Goal: Answer question/provide support

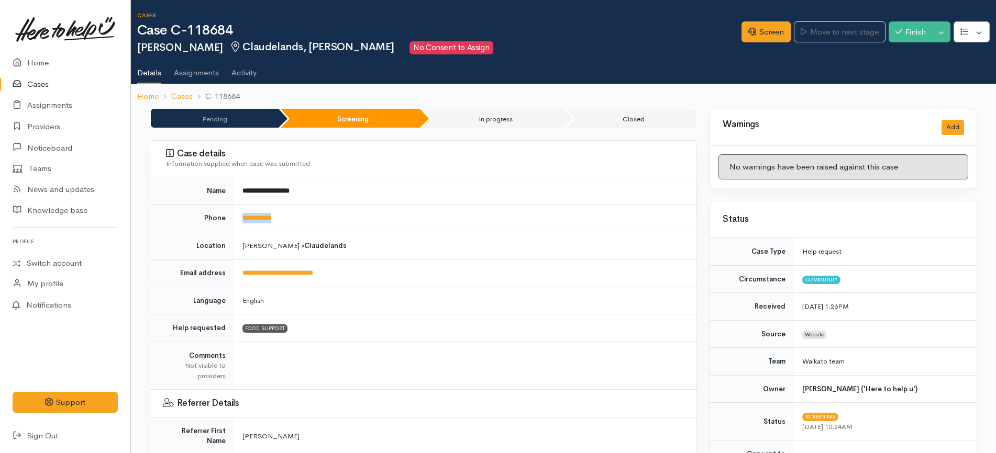
drag, startPoint x: 303, startPoint y: 224, endPoint x: 241, endPoint y: 224, distance: 61.8
click at [241, 224] on td "**********" at bounding box center [465, 219] width 462 height 28
copy link "**********"
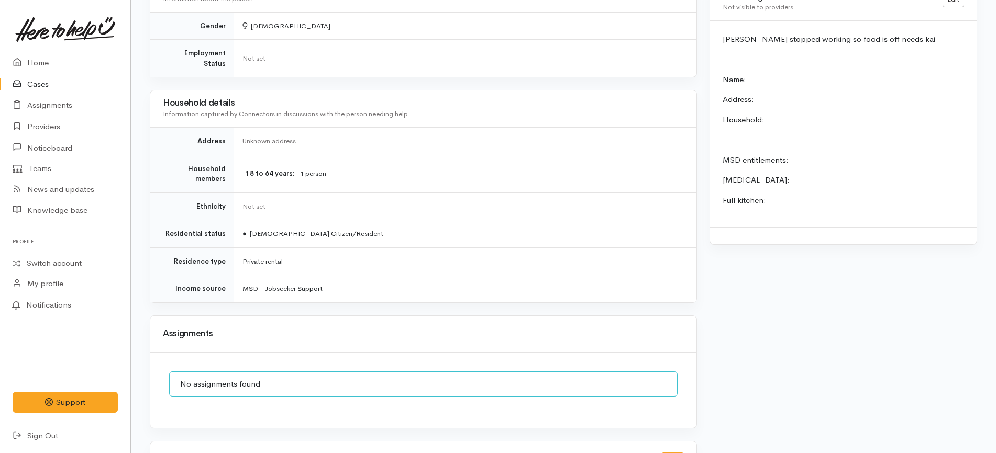
scroll to position [981, 0]
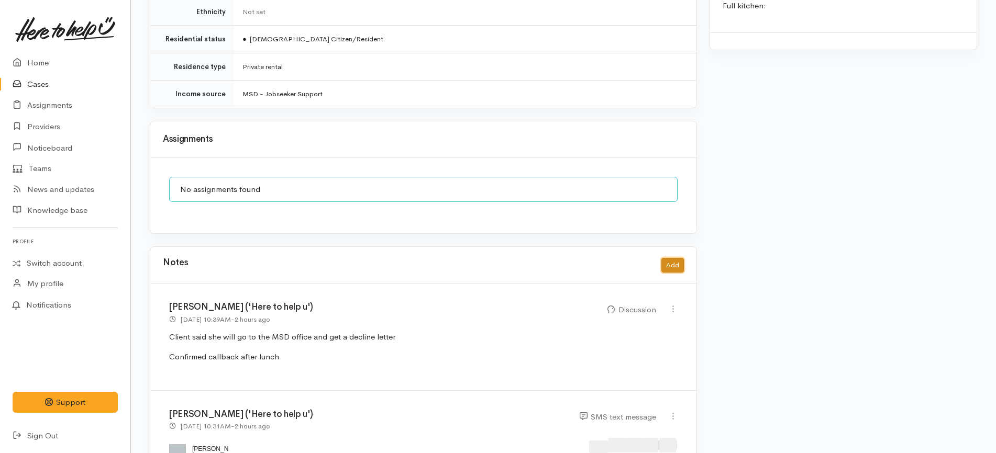
click at [665, 258] on button "Add" at bounding box center [672, 265] width 23 height 15
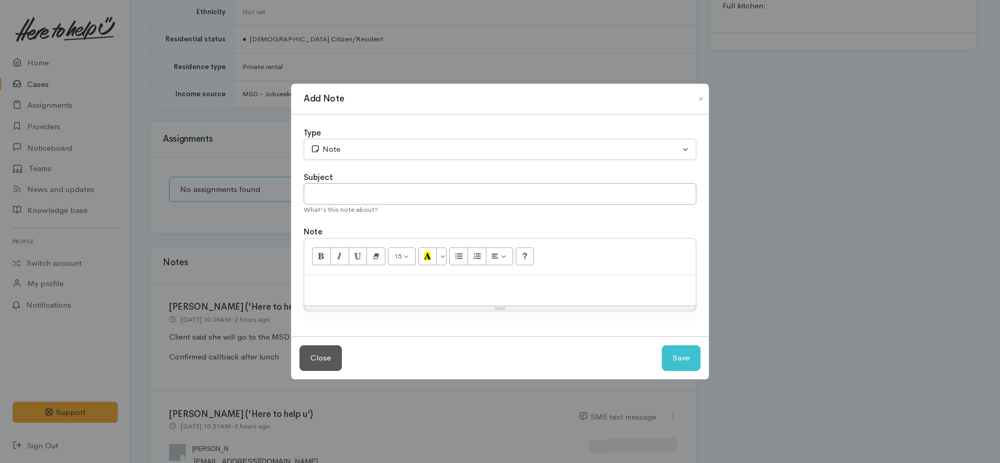
click at [519, 294] on div at bounding box center [500, 290] width 392 height 31
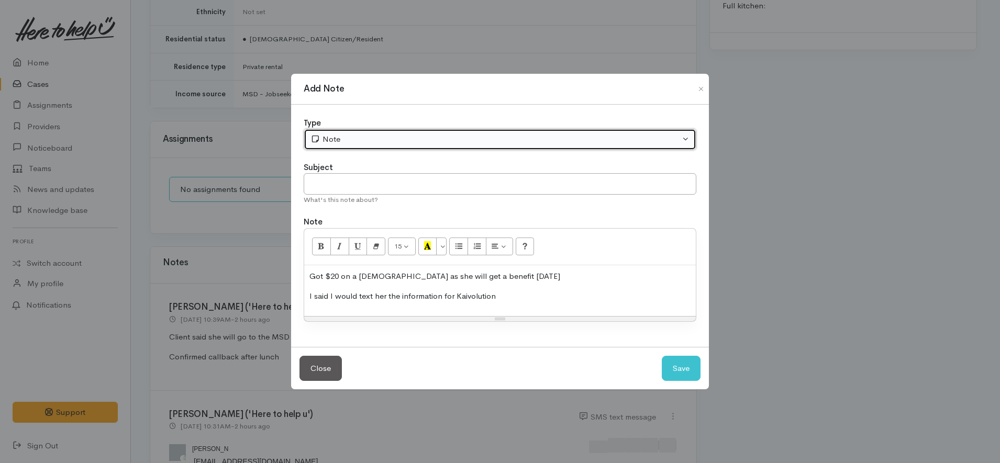
click at [396, 133] on div "Note" at bounding box center [495, 139] width 370 height 12
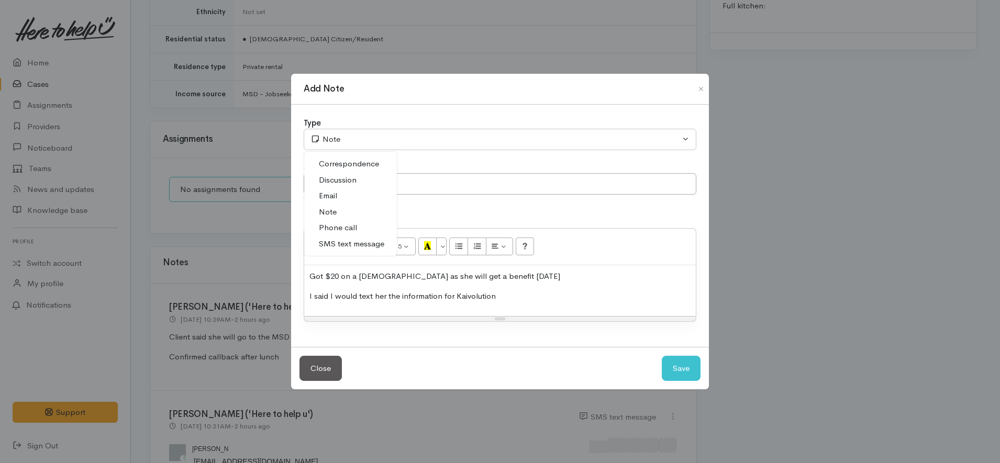
click at [340, 242] on span "SMS text message" at bounding box center [351, 244] width 65 height 12
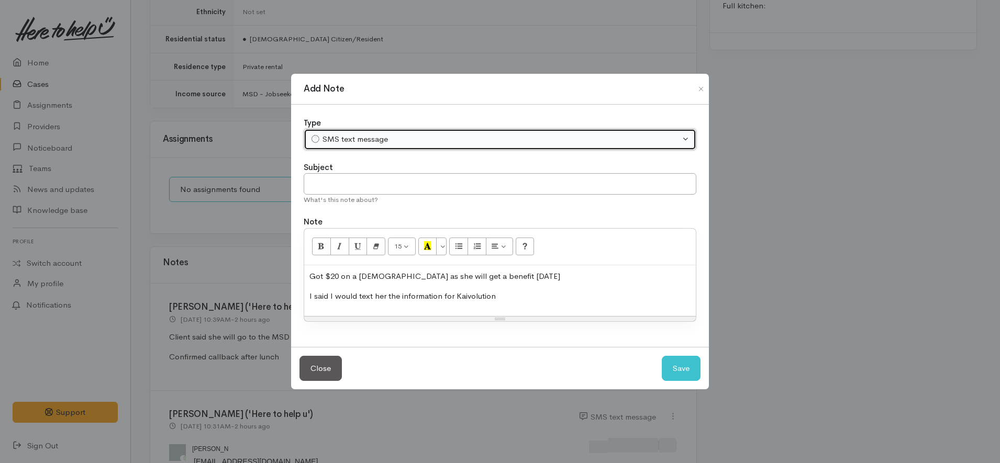
click at [481, 140] on div "SMS text message" at bounding box center [495, 139] width 370 height 12
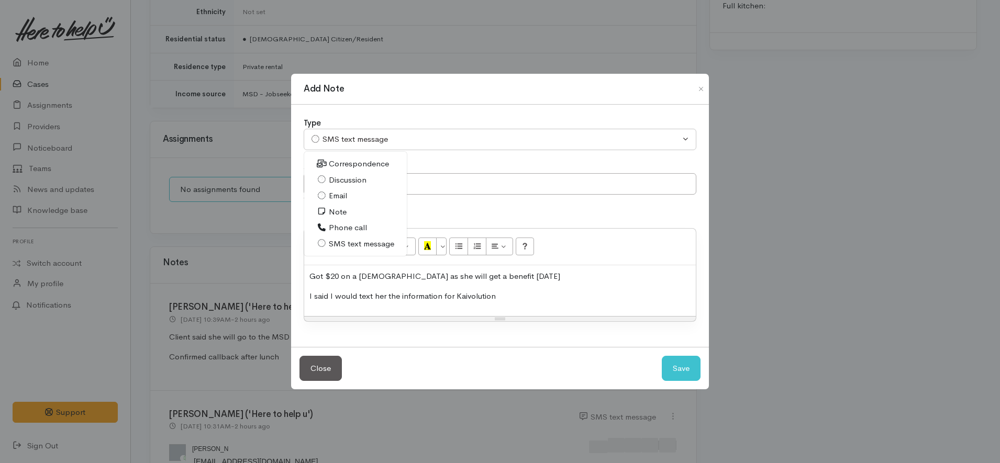
click at [375, 183] on link "Discussion" at bounding box center [355, 180] width 103 height 16
select select "4"
click at [693, 373] on button "Save" at bounding box center [681, 369] width 39 height 26
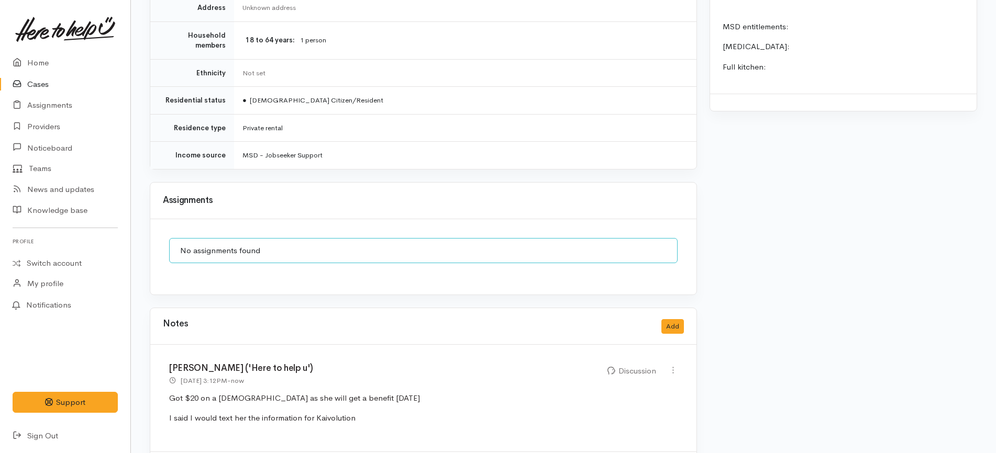
scroll to position [1144, 0]
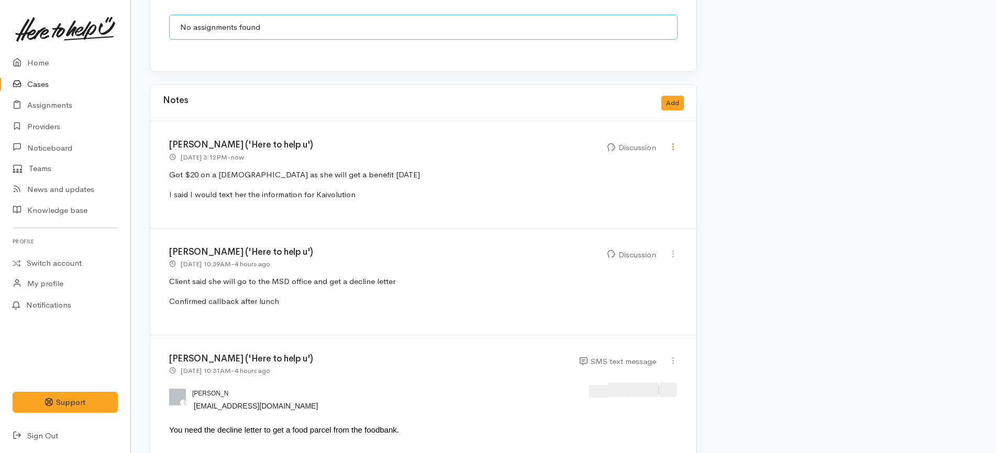
click at [669, 142] on icon at bounding box center [672, 146] width 9 height 9
click at [555, 141] on div "[PERSON_NAME] ('Here to help u') [DATE] 3:12PM - now Discussion" at bounding box center [423, 174] width 546 height 107
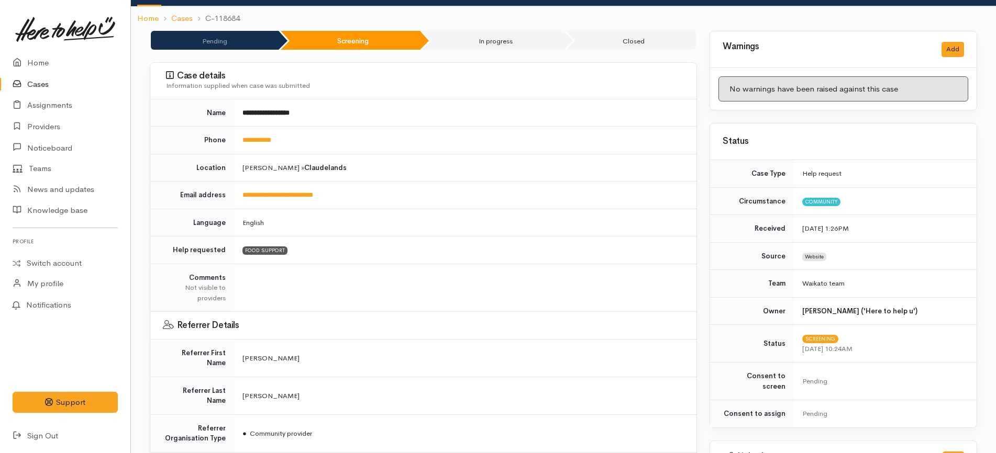
scroll to position [0, 0]
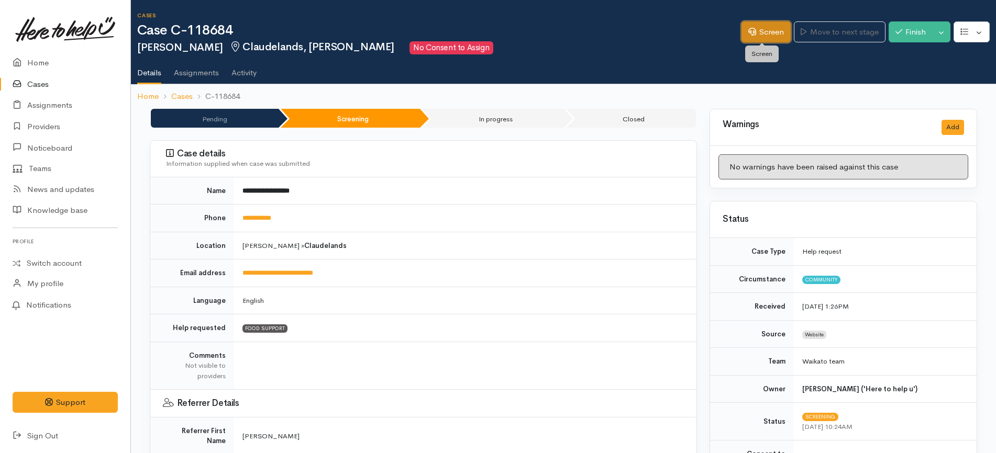
click at [773, 39] on link "Screen" at bounding box center [765, 31] width 49 height 21
